Goal: Task Accomplishment & Management: Manage account settings

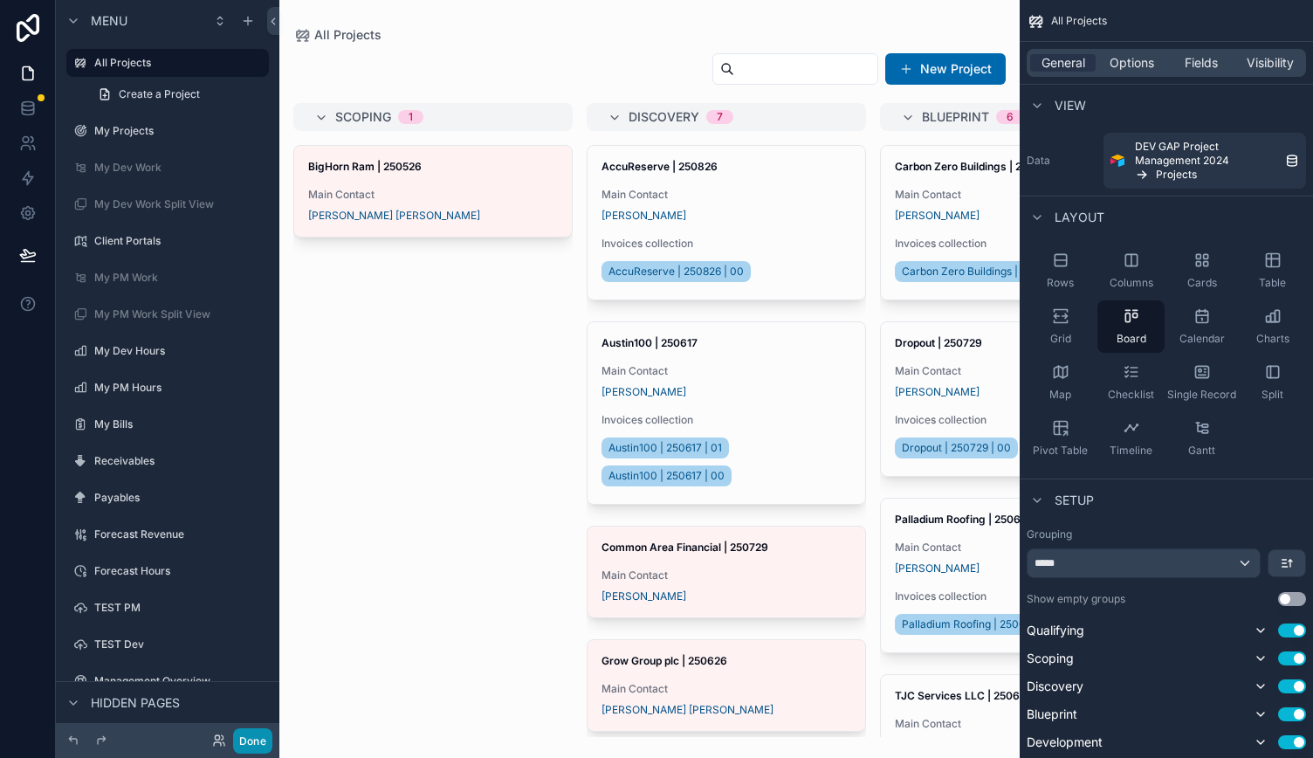
click at [253, 737] on button "Done" at bounding box center [252, 740] width 39 height 25
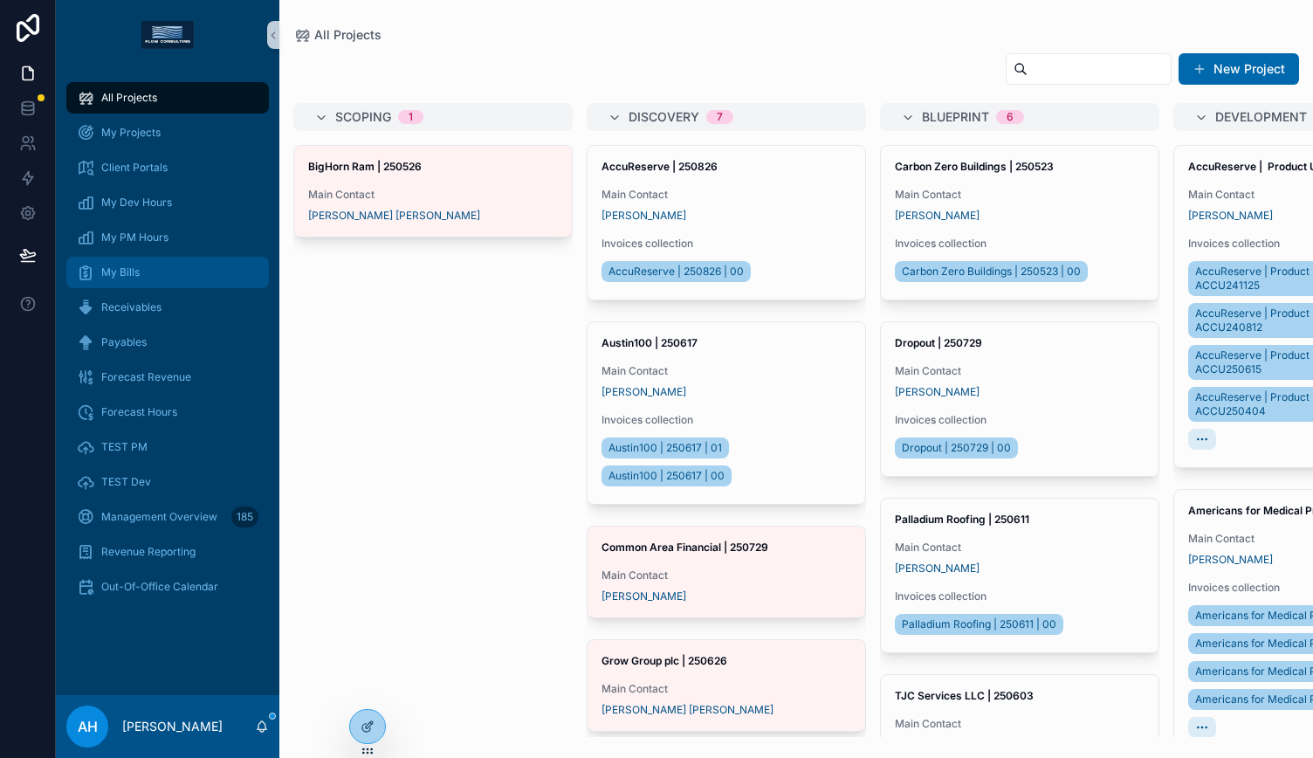
click at [141, 281] on div "My Bills" at bounding box center [168, 272] width 182 height 28
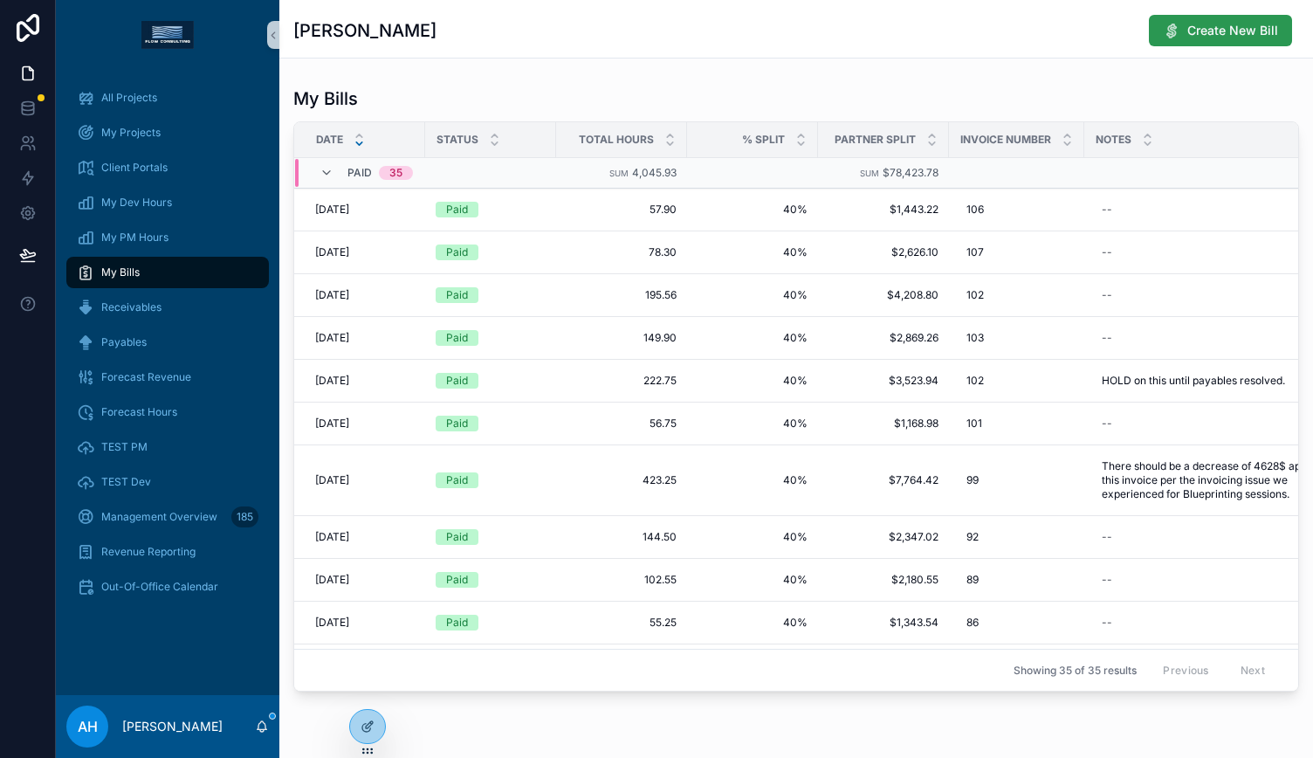
click at [1202, 30] on span "Create New Bill" at bounding box center [1233, 30] width 91 height 17
click at [938, 85] on div "My Bills Date Status Total Hours % Split Partner Split Invoice Number Notes Tim…" at bounding box center [796, 388] width 1034 height 619
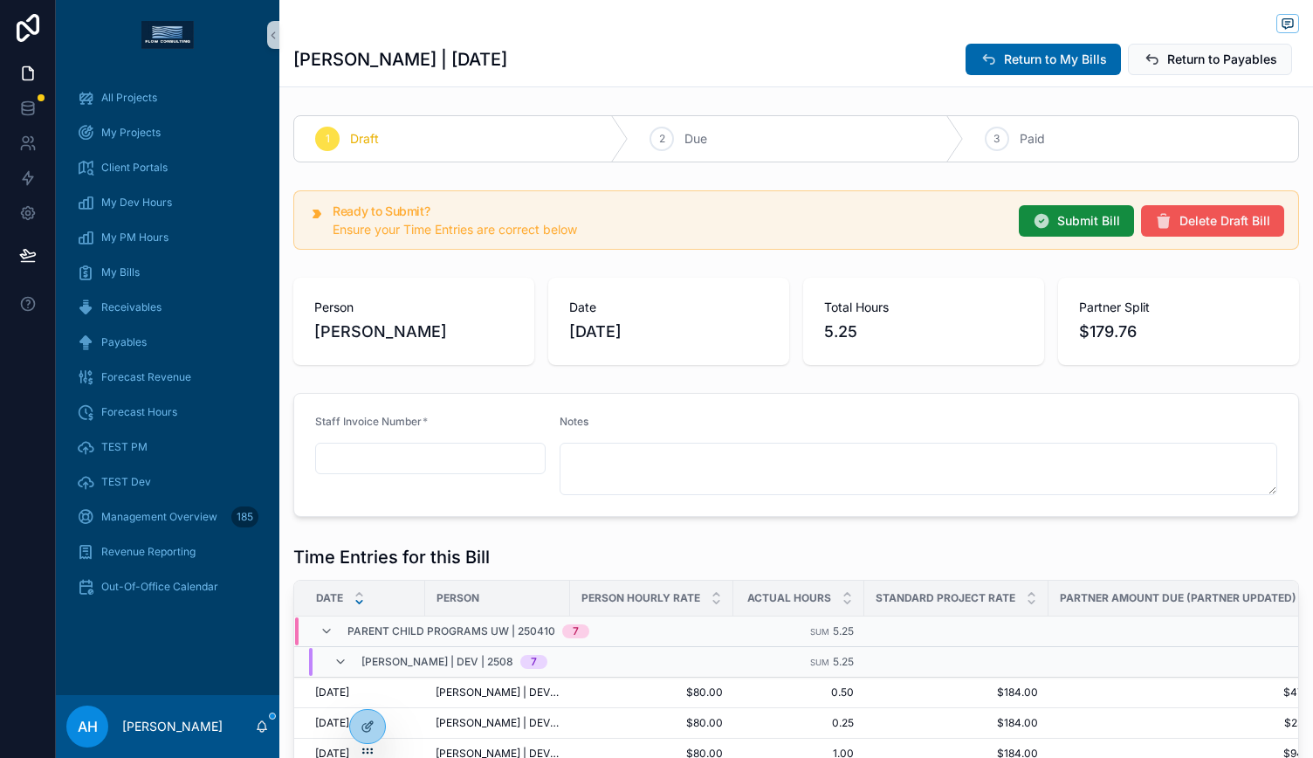
click at [1223, 215] on span "Delete Draft Bill" at bounding box center [1225, 220] width 91 height 17
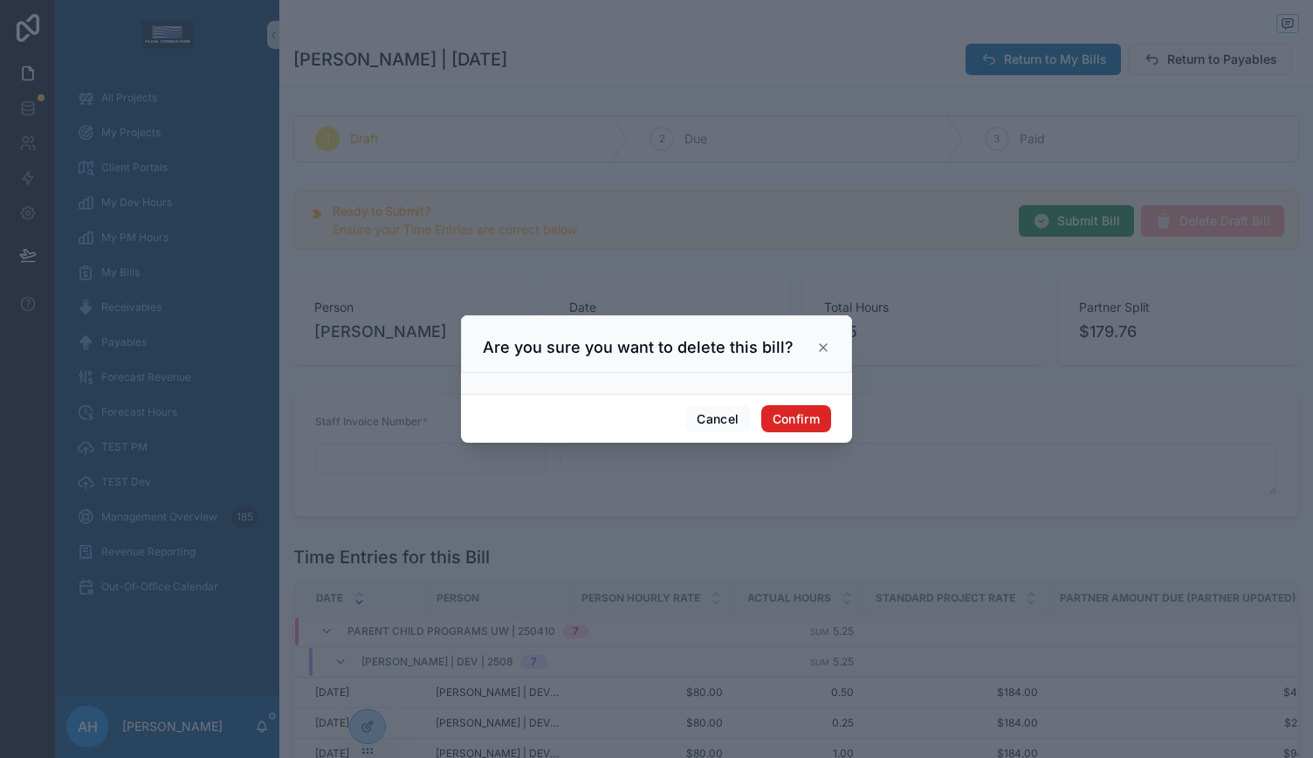
click at [801, 410] on button "Confirm" at bounding box center [797, 419] width 70 height 28
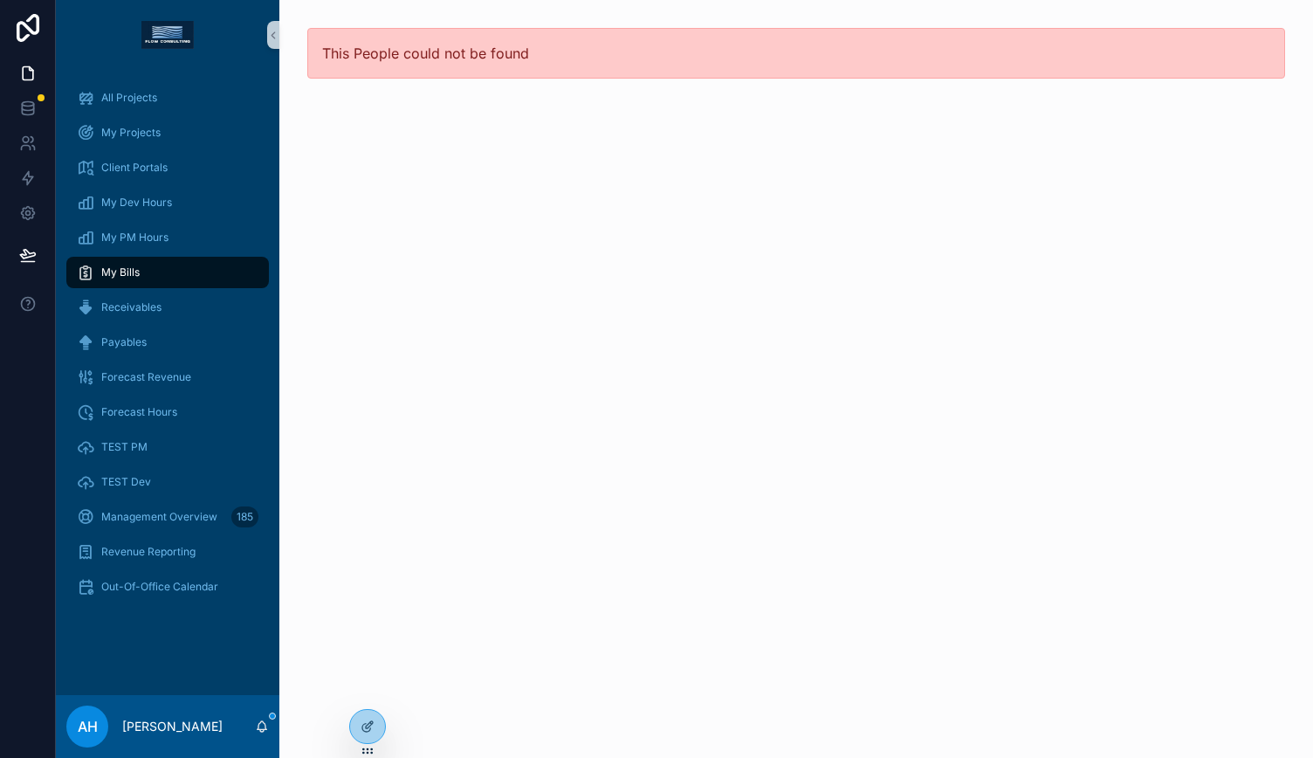
click at [137, 278] on span "My Bills" at bounding box center [120, 272] width 38 height 14
